Goal: Task Accomplishment & Management: Manage account settings

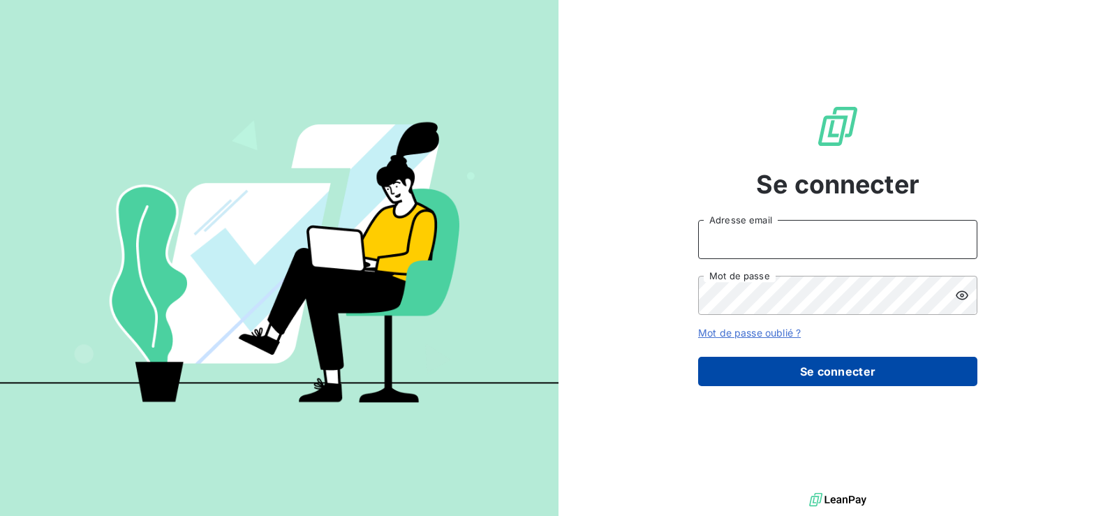
type input "[EMAIL_ADDRESS][DOMAIN_NAME]"
click at [874, 380] on button "Se connecter" at bounding box center [837, 371] width 279 height 29
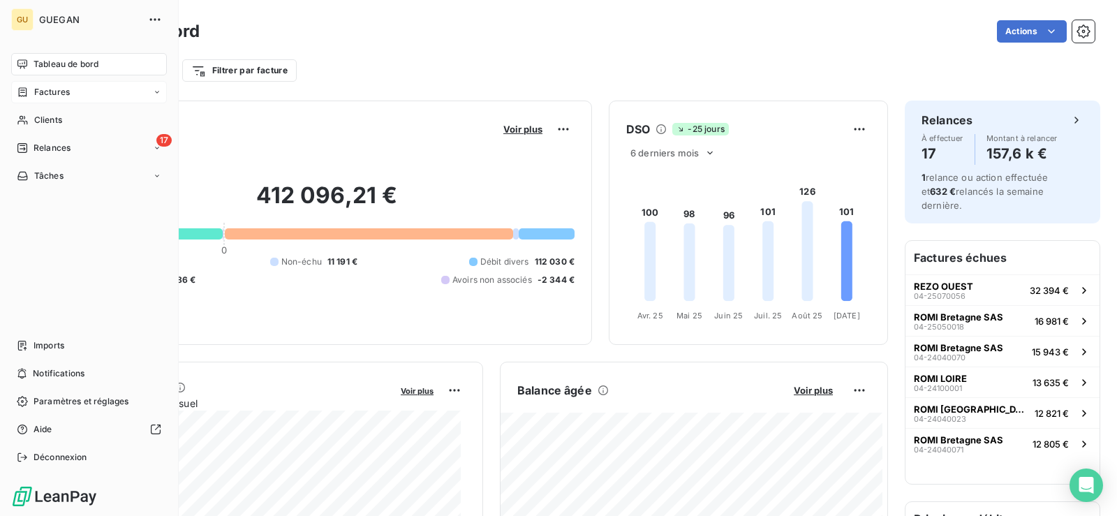
click at [60, 91] on span "Factures" at bounding box center [52, 92] width 36 height 13
click at [65, 169] on div "Clients" at bounding box center [89, 176] width 156 height 22
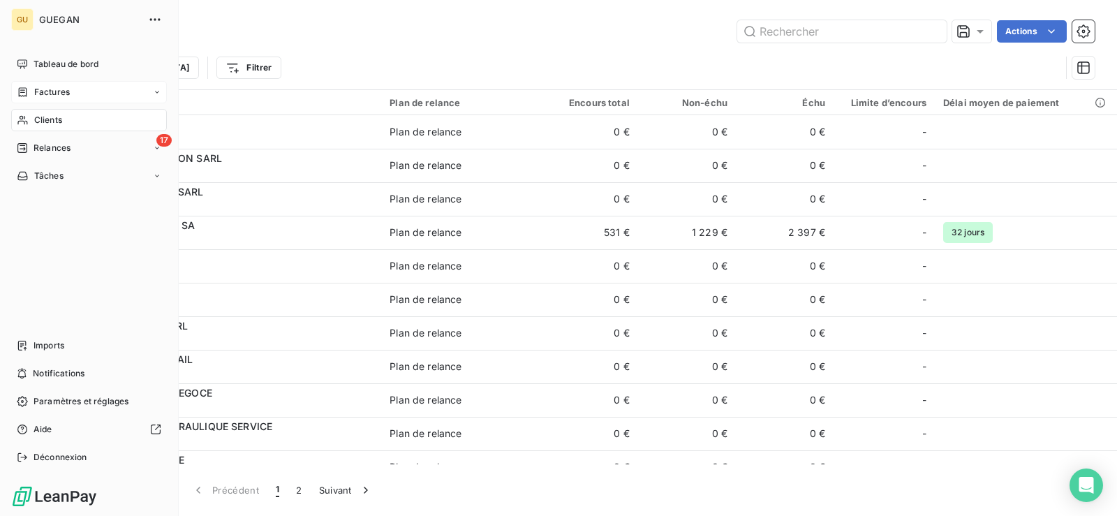
click at [45, 97] on span "Factures" at bounding box center [52, 92] width 36 height 13
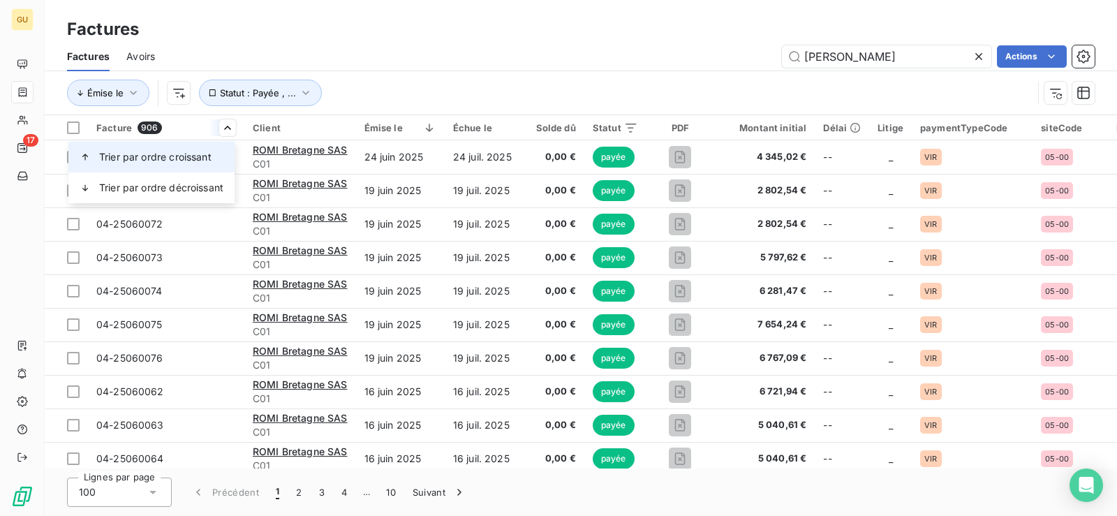
click at [211, 156] on span "Trier par ordre croissant" at bounding box center [155, 157] width 112 height 14
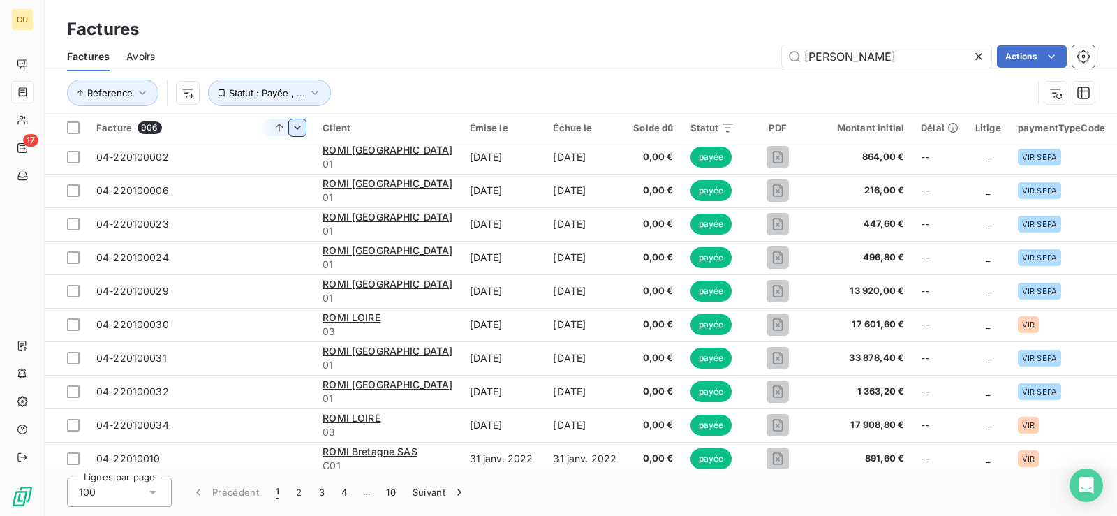
click at [220, 132] on html "GU 17 Factures Factures Avoirs romi Actions Réference Statut : Payée , ... Fact…" at bounding box center [558, 258] width 1117 height 516
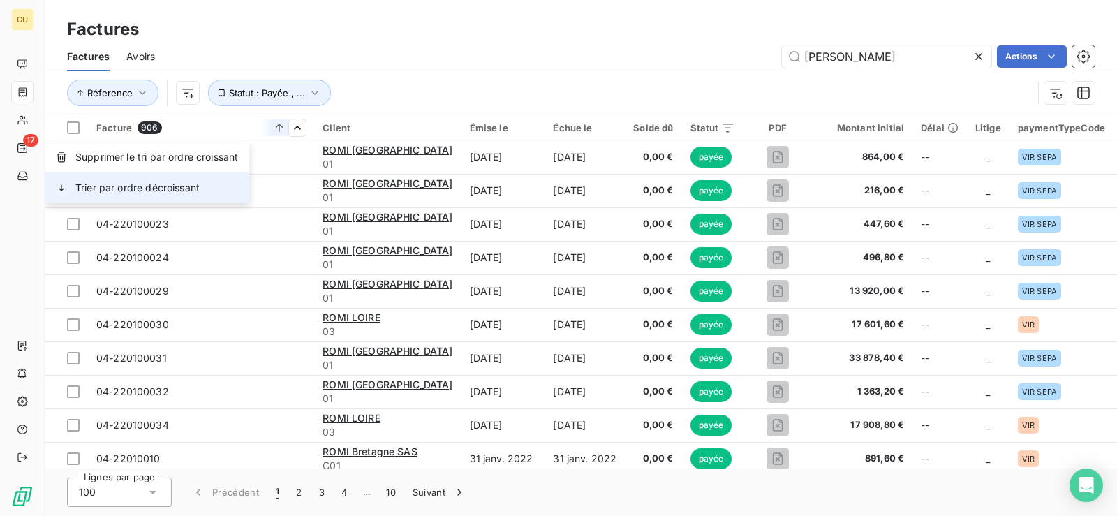
click at [188, 186] on span "Trier par ordre décroissant" at bounding box center [137, 188] width 124 height 14
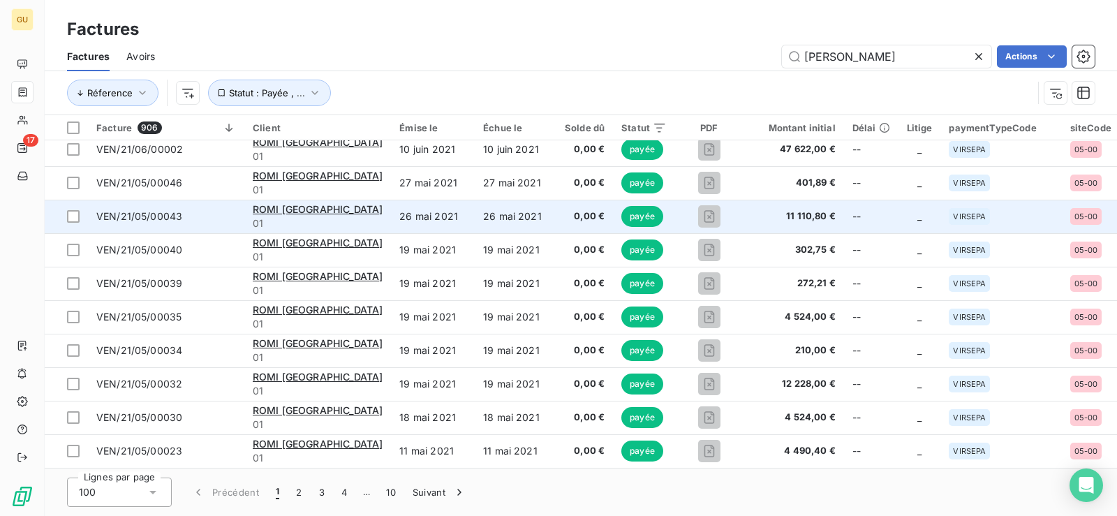
scroll to position [3029, 0]
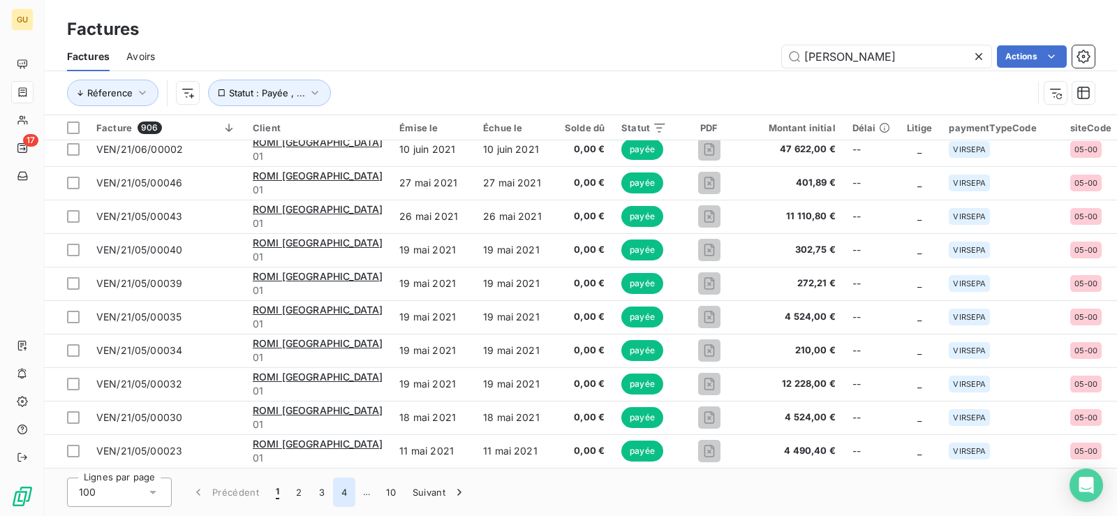
click at [343, 496] on button "4" at bounding box center [344, 491] width 22 height 29
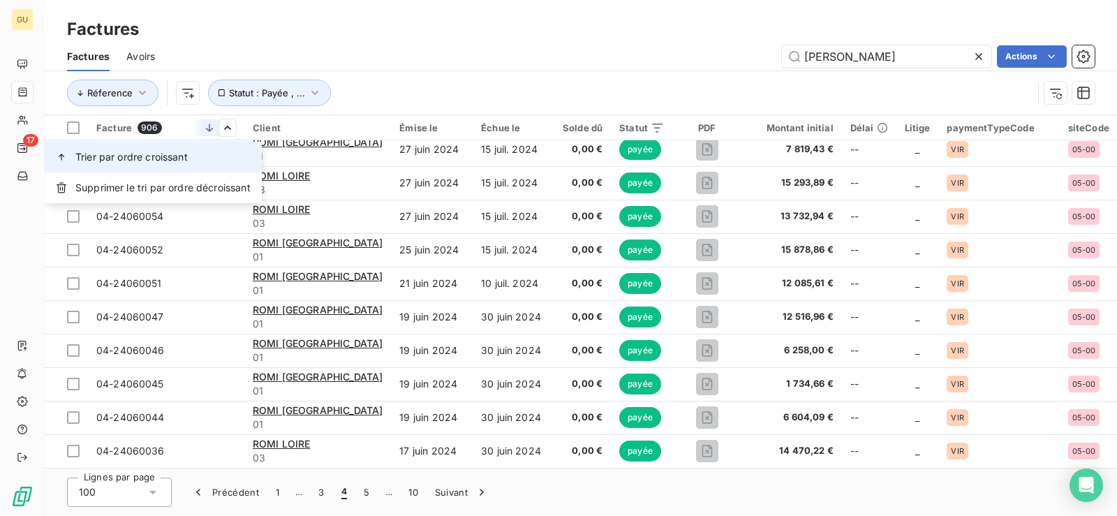
click at [181, 151] on span "Trier par ordre croissant" at bounding box center [131, 157] width 112 height 14
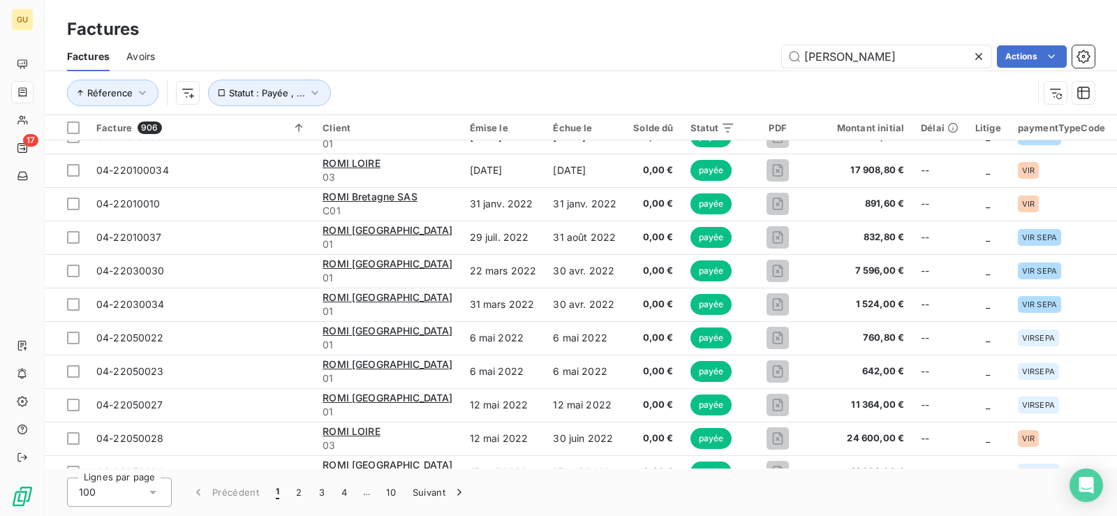
scroll to position [237, 0]
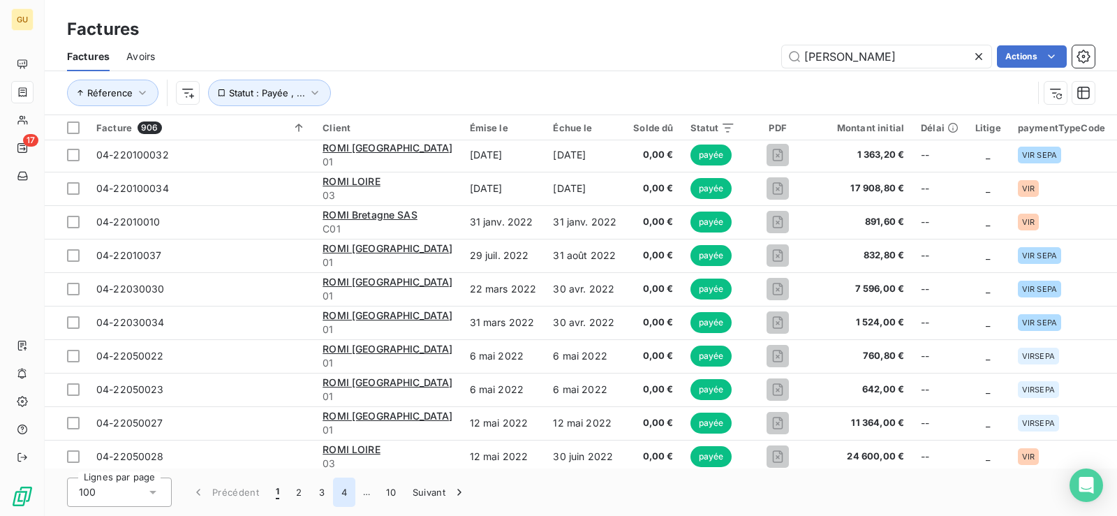
click at [335, 496] on button "4" at bounding box center [344, 491] width 22 height 29
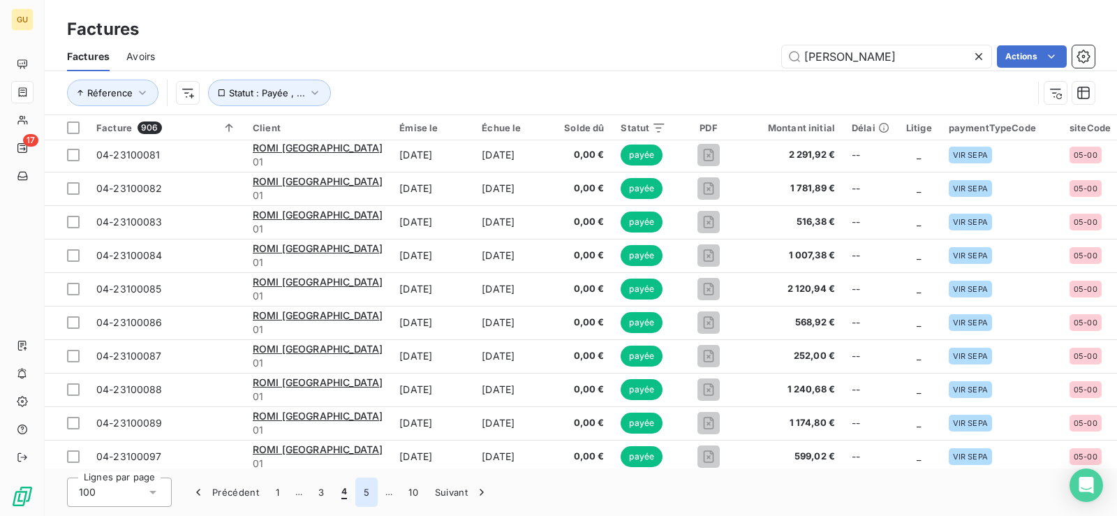
click at [366, 498] on button "5" at bounding box center [366, 491] width 22 height 29
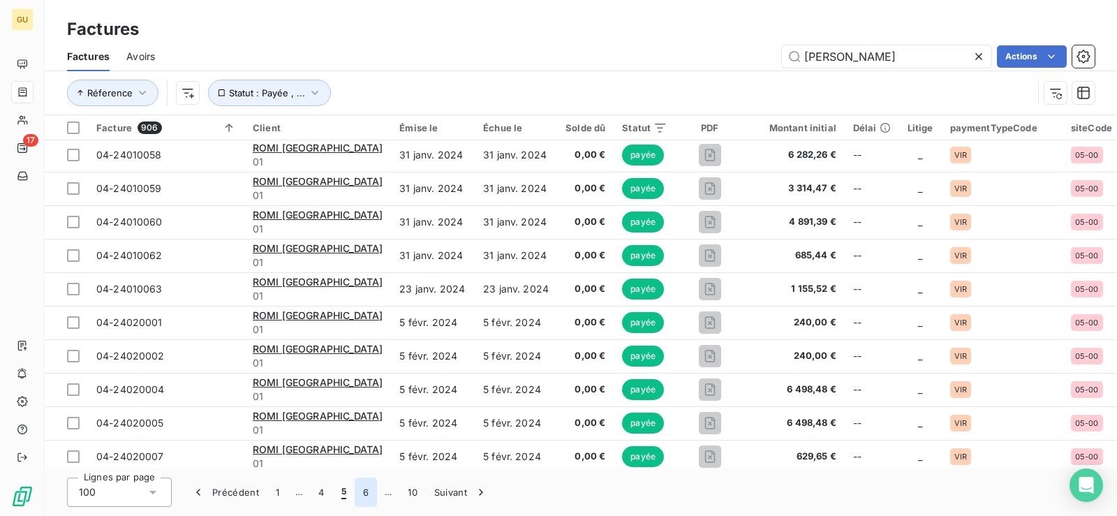
click at [364, 489] on button "6" at bounding box center [366, 491] width 22 height 29
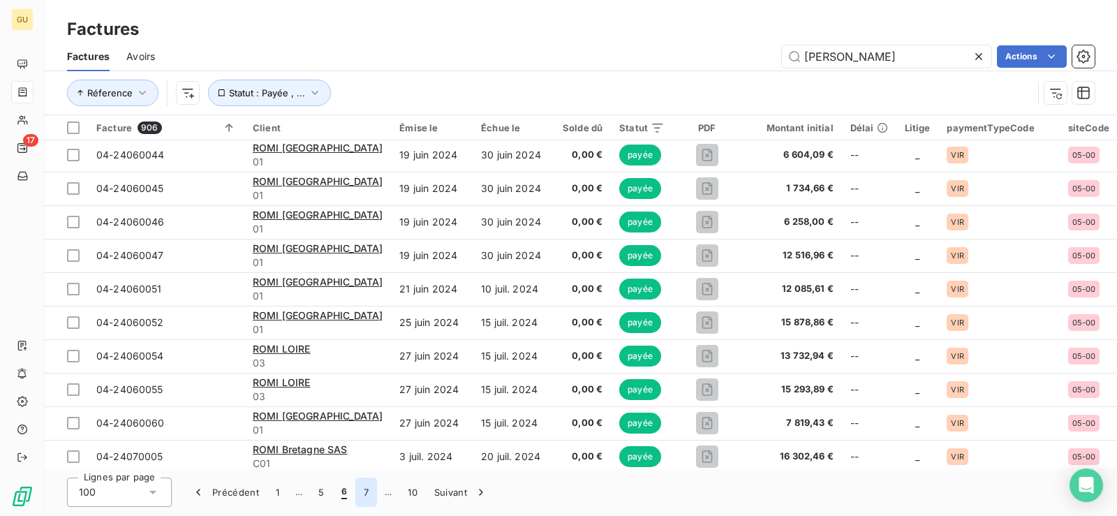
click at [364, 489] on button "7" at bounding box center [366, 491] width 22 height 29
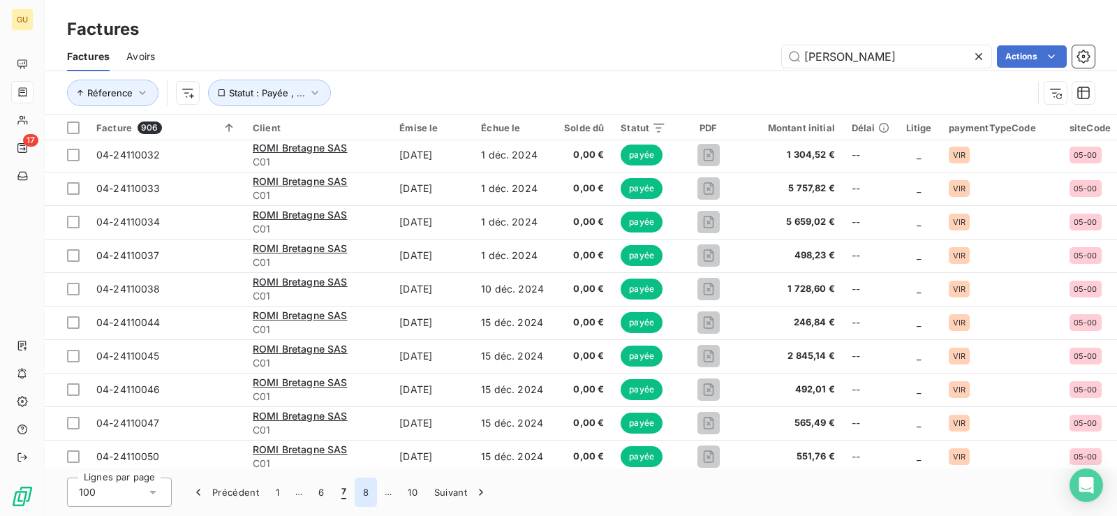
click at [364, 489] on button "8" at bounding box center [366, 491] width 22 height 29
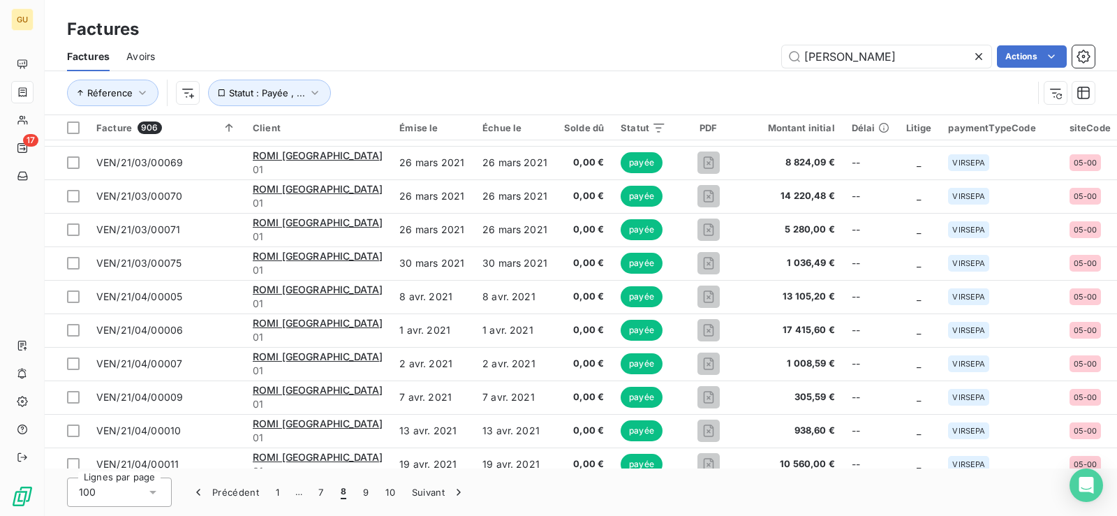
scroll to position [3029, 0]
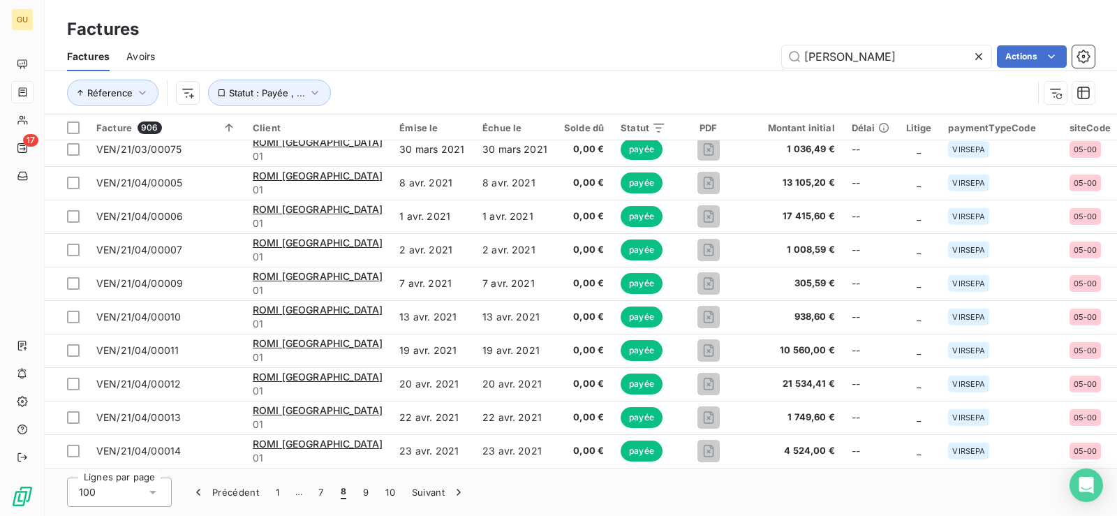
click at [984, 55] on icon at bounding box center [979, 57] width 14 height 14
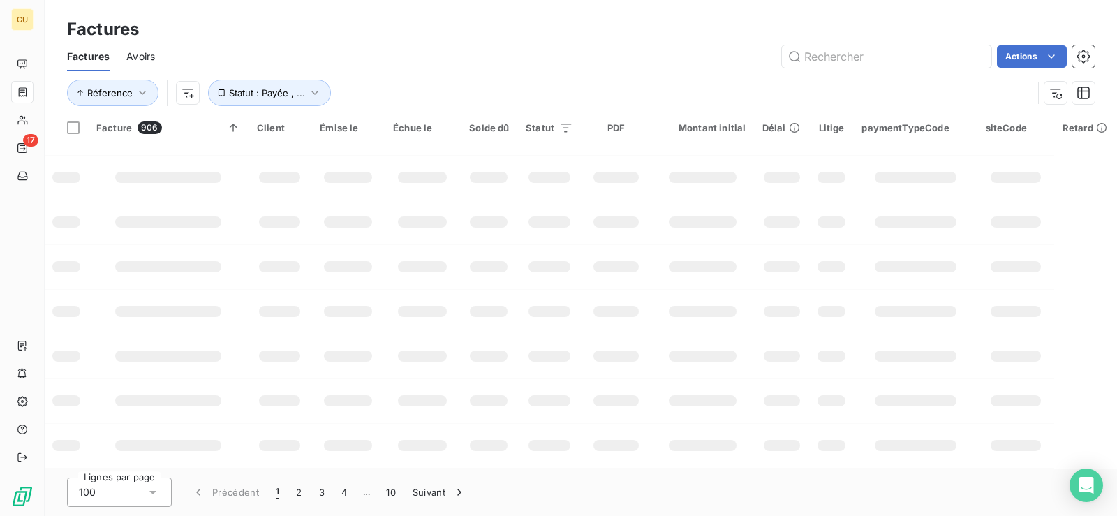
scroll to position [343, 0]
click at [936, 55] on input "text" at bounding box center [886, 56] width 209 height 22
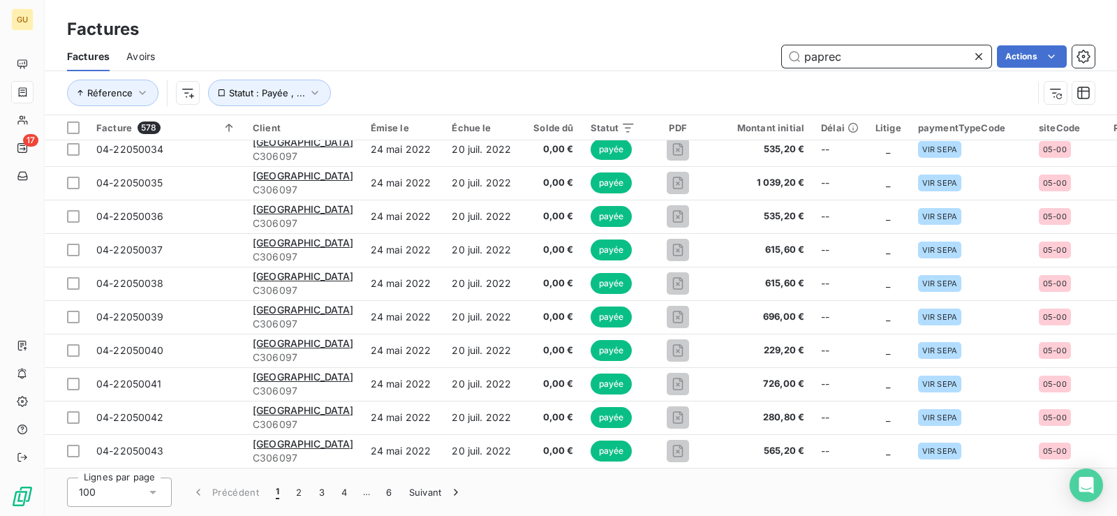
scroll to position [3029, 0]
drag, startPoint x: 936, startPoint y: 55, endPoint x: 707, endPoint y: 54, distance: 229.0
click at [707, 54] on div "paprec Actions" at bounding box center [633, 56] width 923 height 22
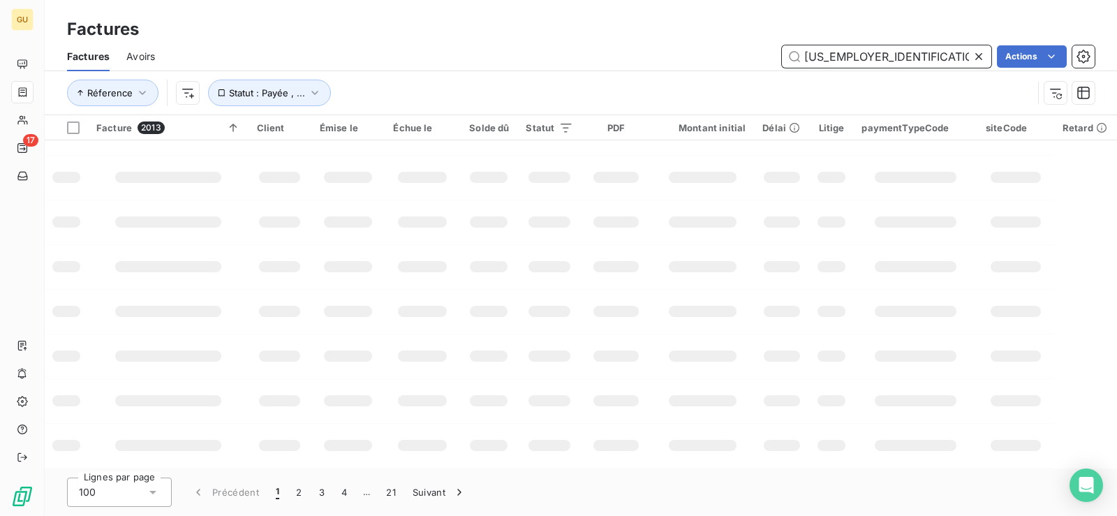
scroll to position [343, 0]
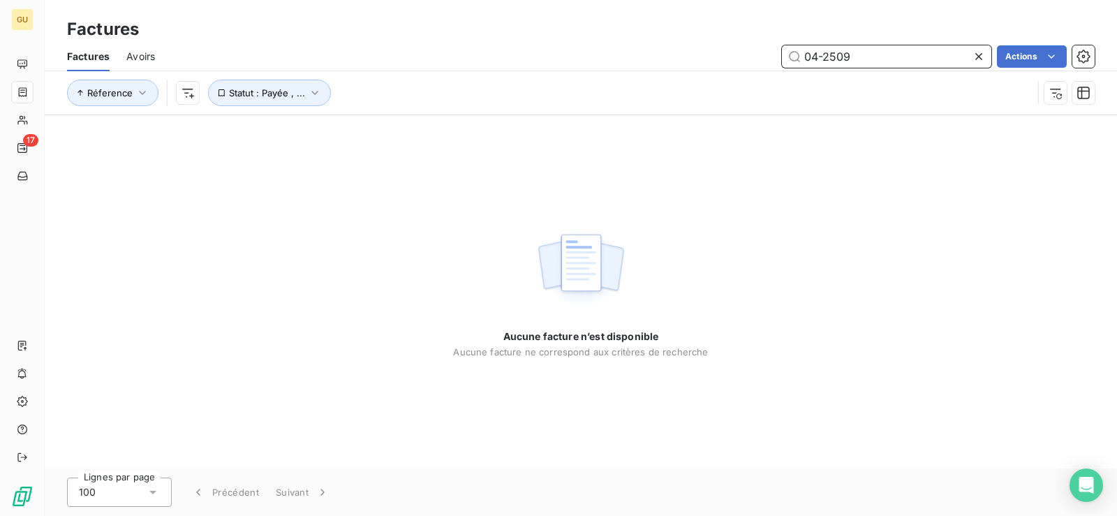
click at [914, 56] on input "04-2509" at bounding box center [886, 56] width 209 height 22
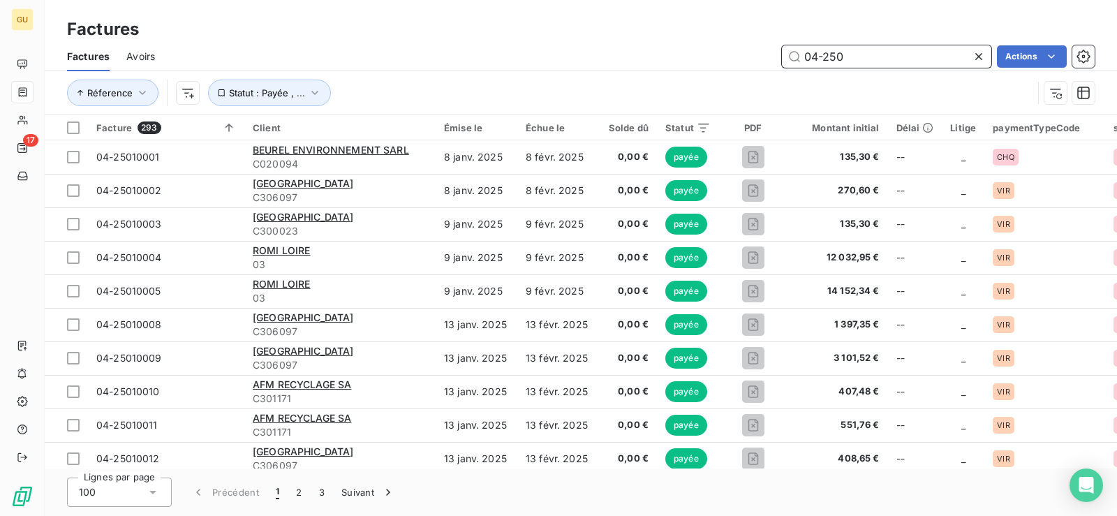
type input "04-250"
